Goal: Task Accomplishment & Management: Manage account settings

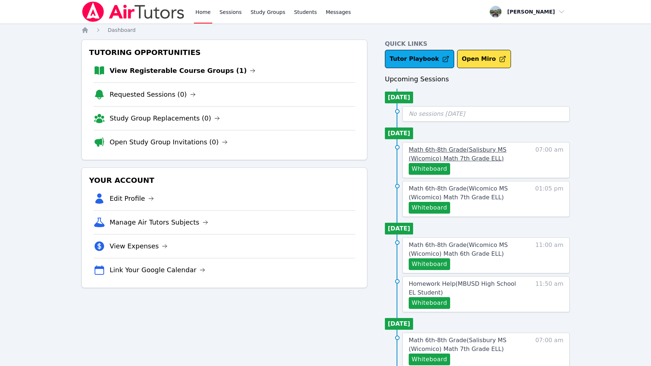
click at [490, 156] on span "Math 6th-8th Grade ( [GEOGRAPHIC_DATA] (Wicomico) Math 7th Grade ELL )" at bounding box center [458, 154] width 98 height 16
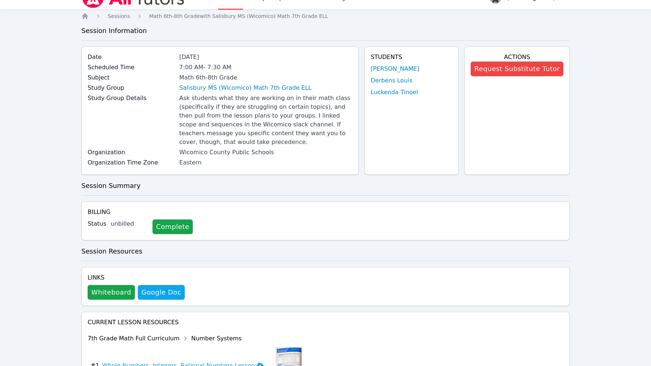
scroll to position [4, 0]
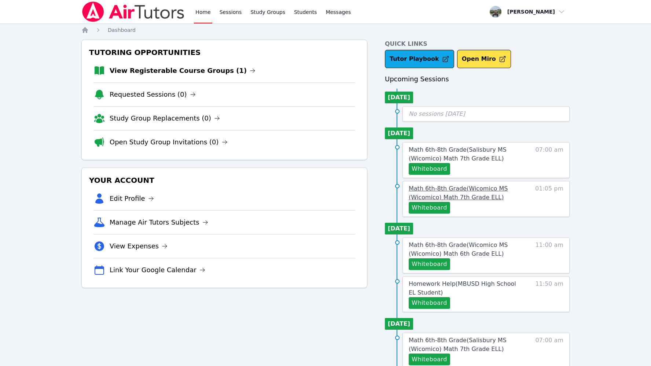
click at [445, 187] on span "Math 6th-8th Grade ( Wicomico MS (Wicomico) Math 7th Grade ELL )" at bounding box center [458, 193] width 99 height 16
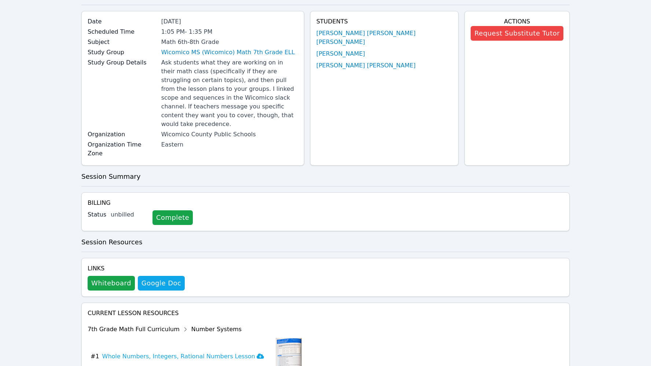
scroll to position [107, 0]
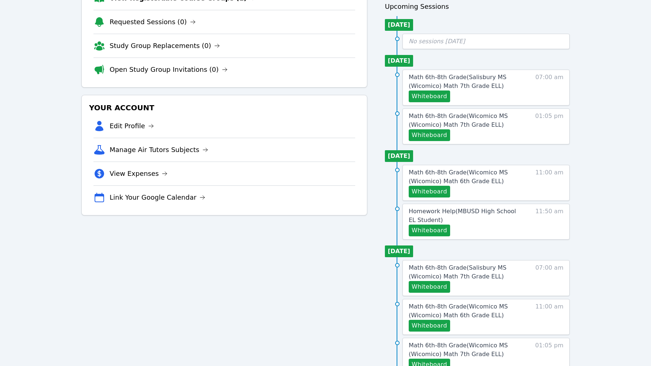
scroll to position [41, 0]
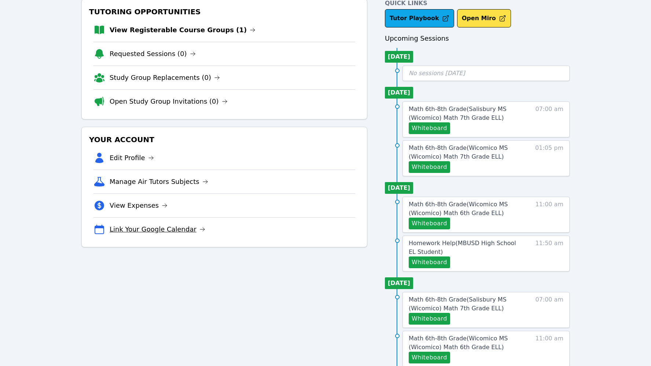
click at [177, 232] on link "Link Your Google Calendar" at bounding box center [158, 229] width 96 height 10
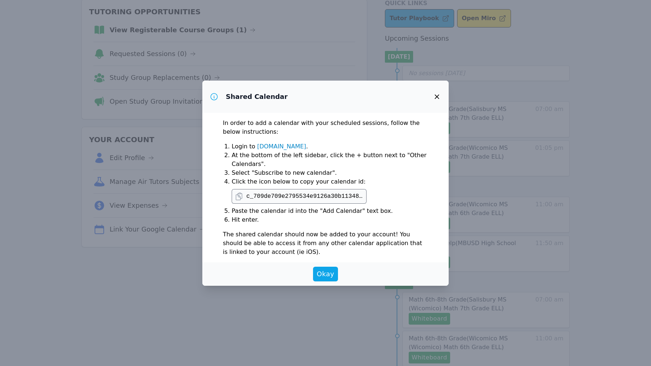
click at [307, 193] on pre "c_709de709e2795534e9126a30b1134851d2b91e3d49f42ccfaccb52de2d1822d8@[DOMAIN_NAME]" at bounding box center [304, 196] width 117 height 9
click at [292, 147] on link "[DOMAIN_NAME]" at bounding box center [281, 146] width 49 height 7
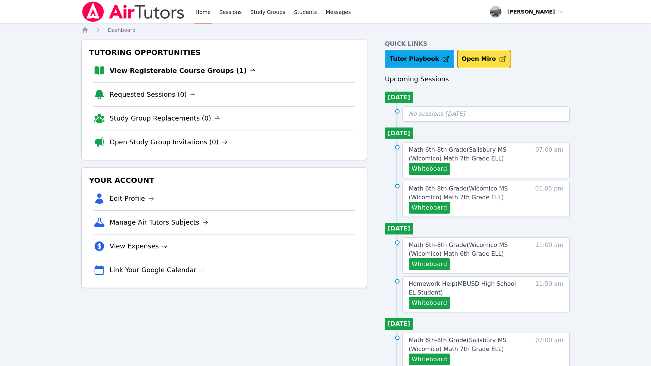
click at [138, 276] on li "Link Your Google Calendar" at bounding box center [225, 270] width 262 height 24
click at [145, 265] on link "Link Your Google Calendar" at bounding box center [158, 270] width 96 height 10
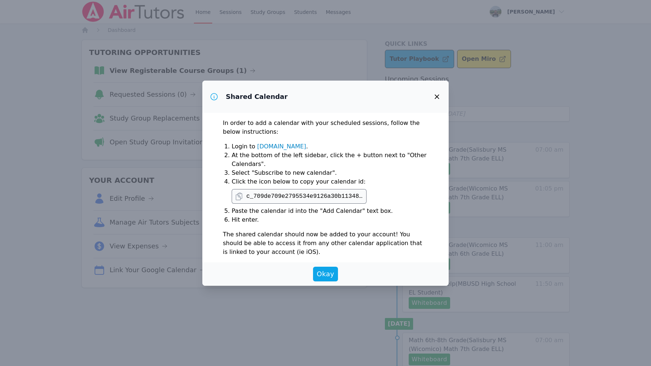
click at [241, 198] on icon at bounding box center [239, 196] width 6 height 7
click at [316, 281] on button "Okay" at bounding box center [325, 274] width 25 height 15
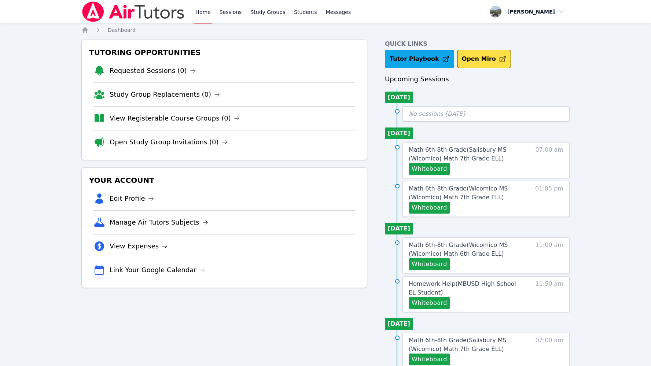
click at [143, 251] on link "View Expenses" at bounding box center [139, 246] width 58 height 10
click at [140, 227] on link "Manage Air Tutors Subjects" at bounding box center [159, 222] width 99 height 10
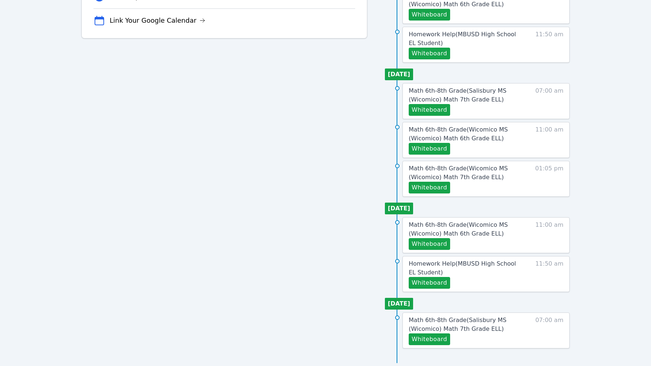
scroll to position [941, 0]
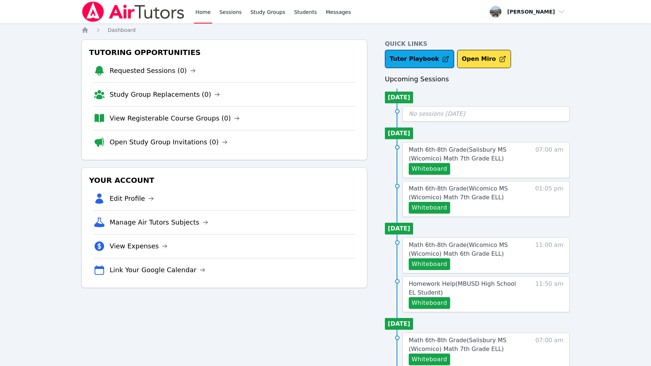
click at [545, 11] on span "button" at bounding box center [528, 12] width 80 height 16
click at [505, 25] on link "Profile" at bounding box center [530, 28] width 70 height 13
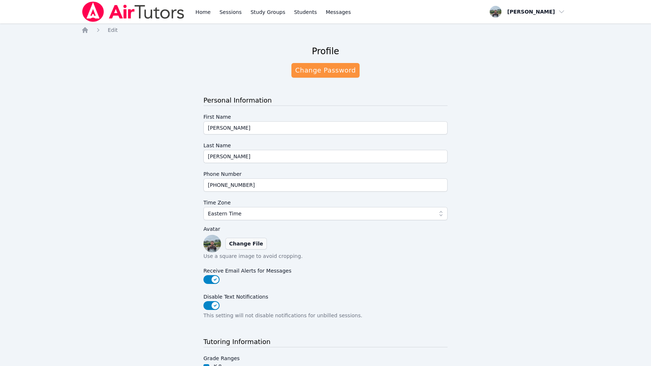
click at [242, 246] on label "Change File" at bounding box center [246, 244] width 41 height 12
click at [0, 0] on input "Change File" at bounding box center [0, 0] width 0 height 0
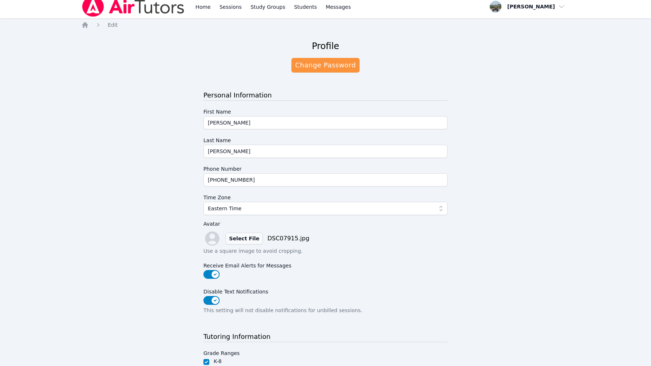
click at [249, 241] on label "Select File" at bounding box center [244, 239] width 37 height 12
click at [0, 0] on input "Select File" at bounding box center [0, 0] width 0 height 0
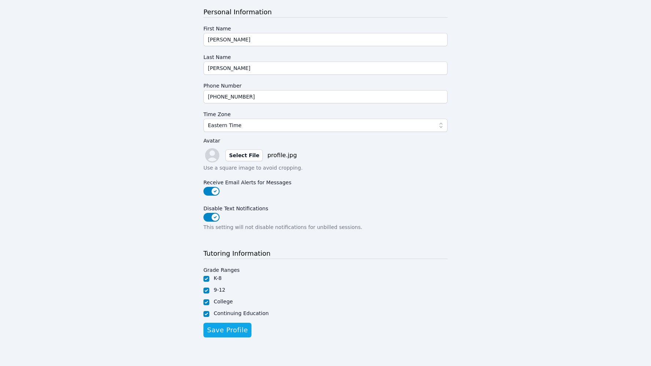
scroll to position [87, 0]
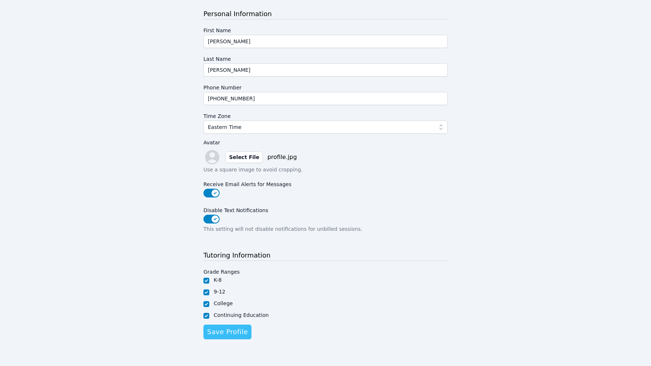
click at [241, 329] on span "Save Profile" at bounding box center [227, 332] width 41 height 10
click at [228, 157] on label "Select File" at bounding box center [244, 157] width 37 height 12
click at [0, 0] on input "Select File" at bounding box center [0, 0] width 0 height 0
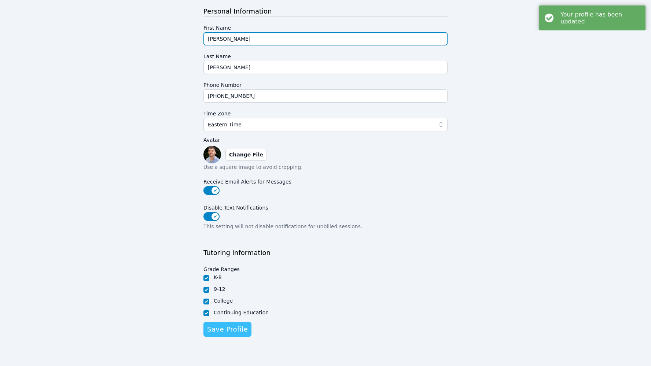
scroll to position [88, 0]
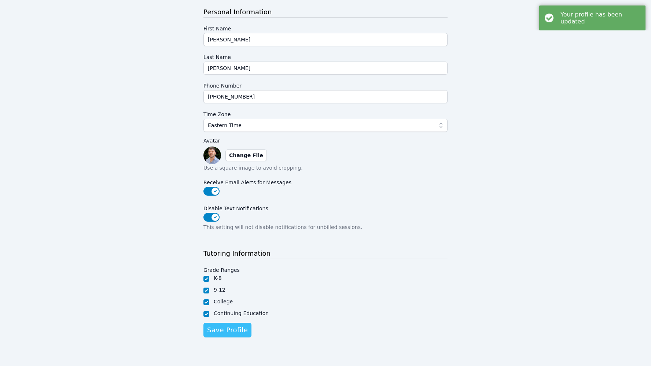
click at [220, 333] on span "Save Profile" at bounding box center [227, 330] width 41 height 10
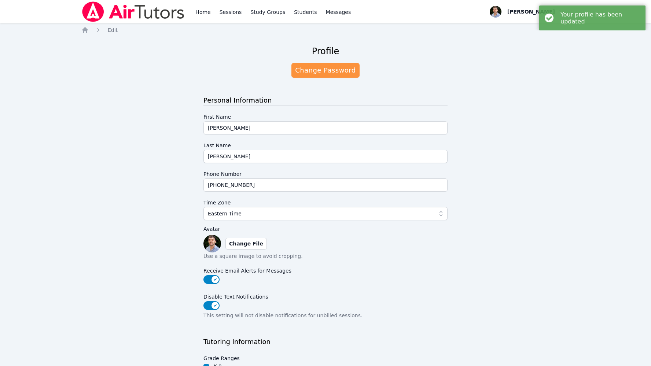
scroll to position [0, 0]
